Goal: Transaction & Acquisition: Obtain resource

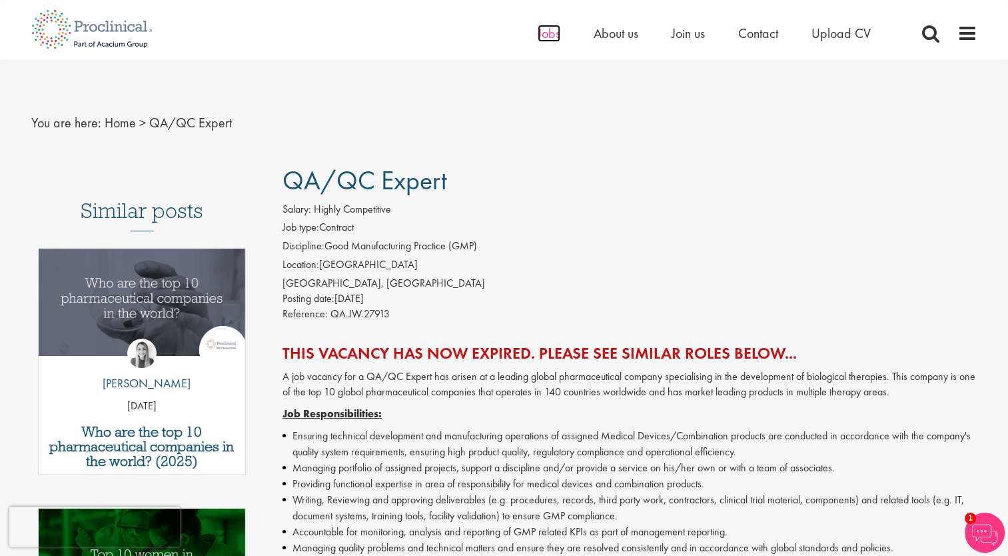
click at [555, 31] on span "Jobs" at bounding box center [549, 33] width 23 height 17
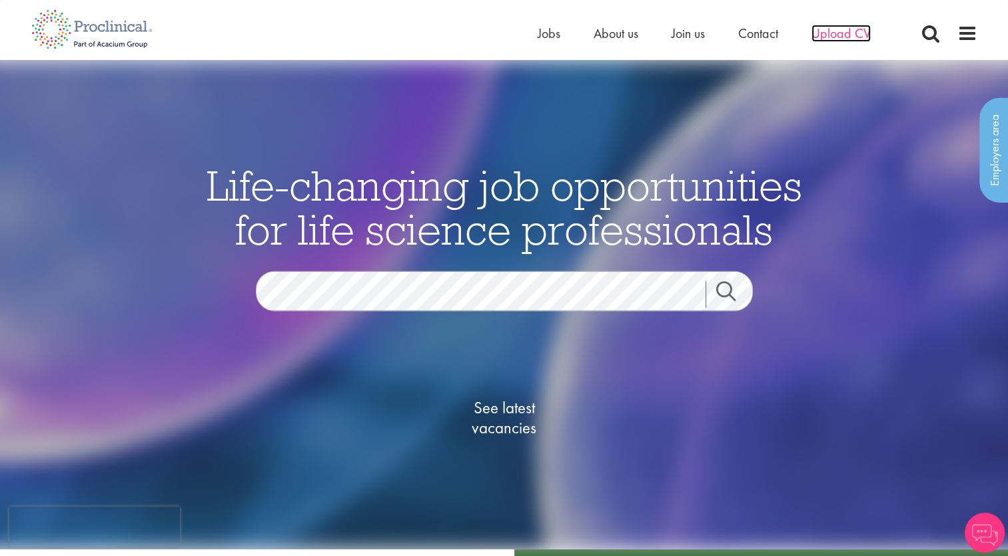
click at [855, 33] on span "Upload CV" at bounding box center [840, 33] width 59 height 17
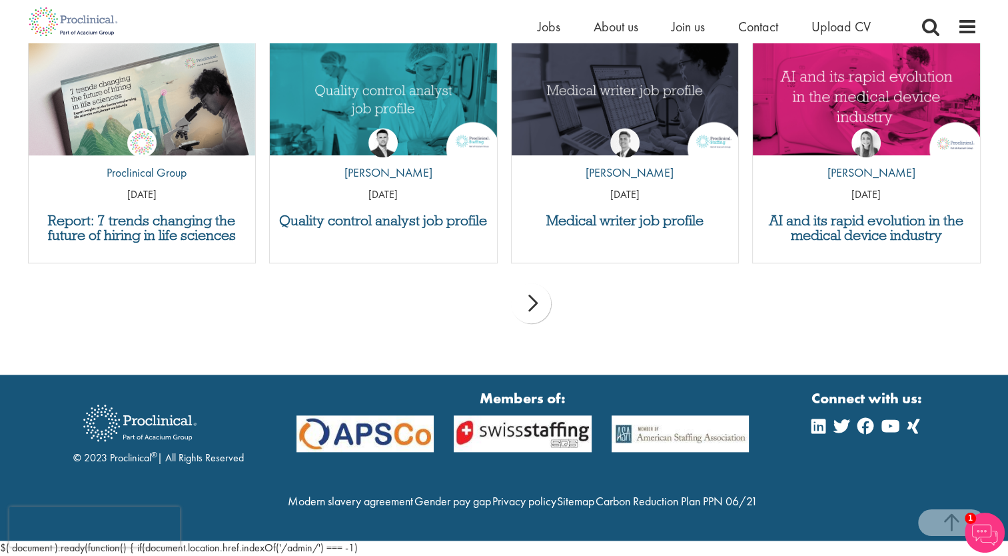
scroll to position [1372, 0]
click at [512, 297] on div "next" at bounding box center [531, 303] width 40 height 40
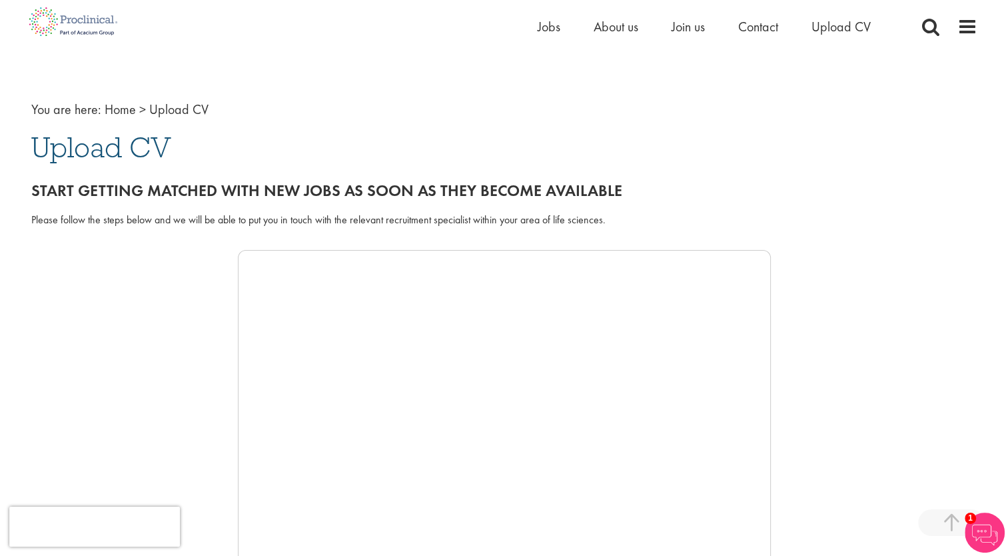
scroll to position [0, 0]
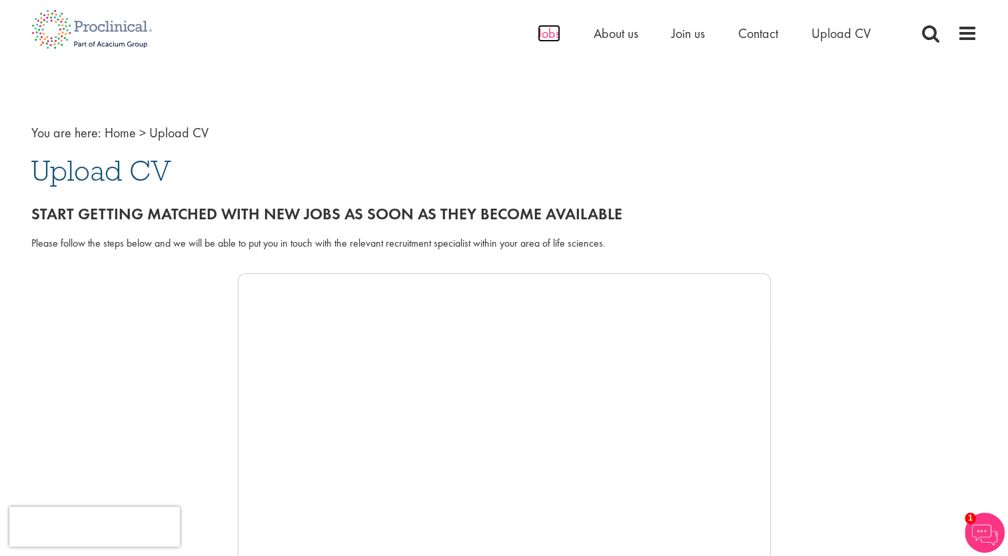
click at [554, 33] on span "Jobs" at bounding box center [549, 33] width 23 height 17
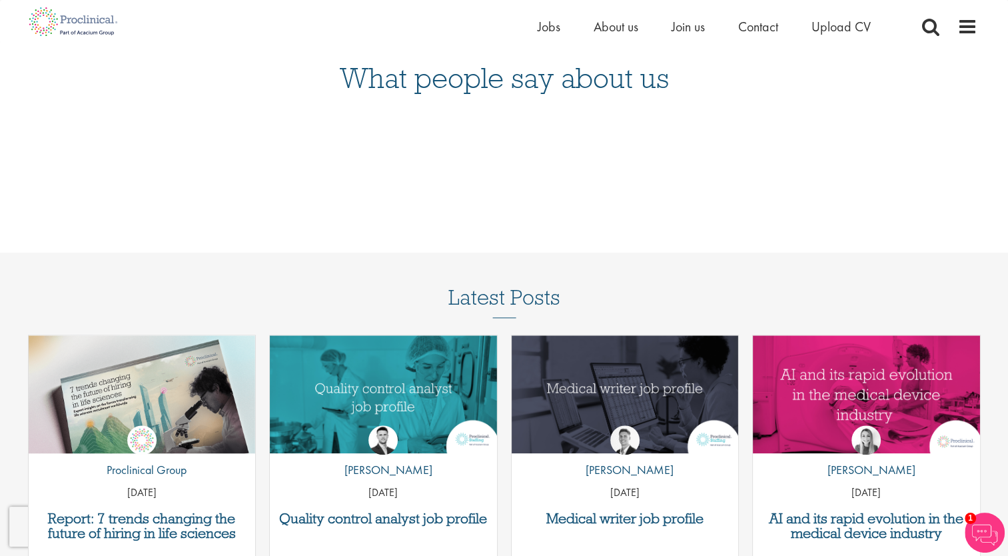
scroll to position [1347, 0]
